Goal: Navigation & Orientation: Go to known website

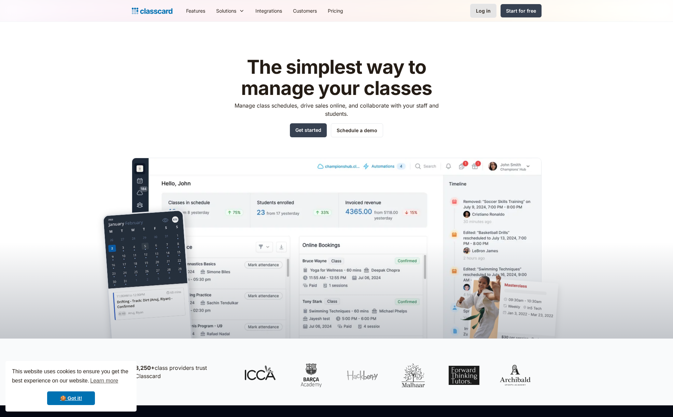
click at [494, 14] on link "Log in" at bounding box center [483, 11] width 26 height 14
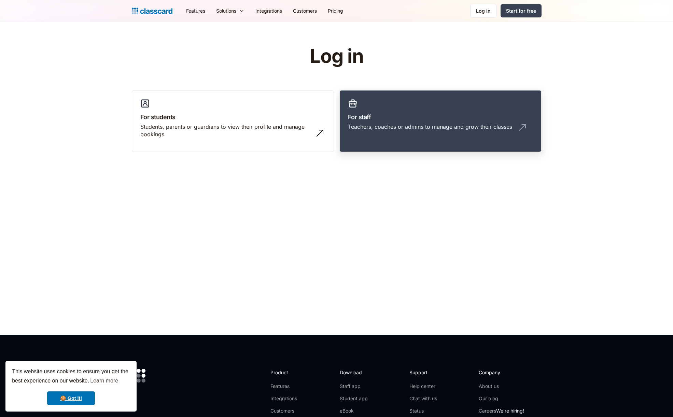
click at [380, 136] on div "Teachers, coaches or admins to manage and grow their classes" at bounding box center [440, 129] width 185 height 13
